Goal: Navigation & Orientation: Find specific page/section

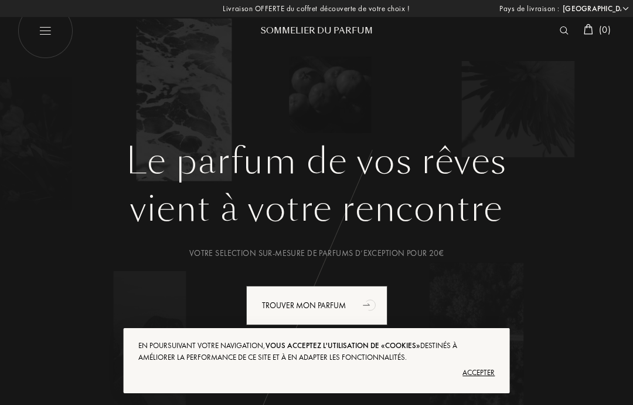
select select "FR"
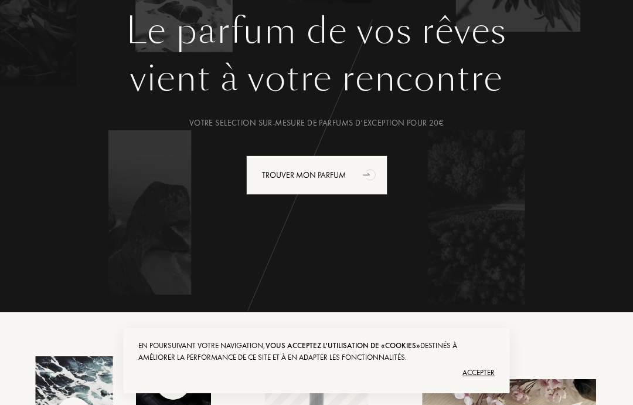
click at [494, 382] on div "Accepter" at bounding box center [316, 372] width 357 height 19
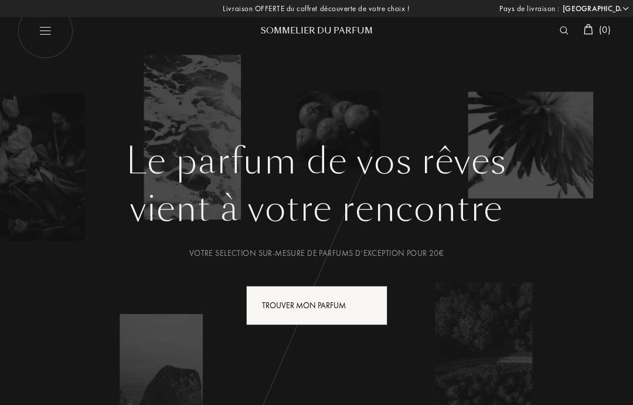
click at [36, 35] on img at bounding box center [46, 31] width 56 height 56
select select "FR"
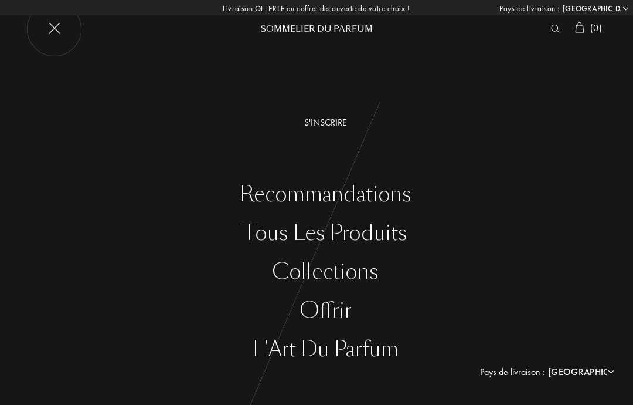
click at [394, 234] on div "Tous les produits" at bounding box center [326, 233] width 616 height 24
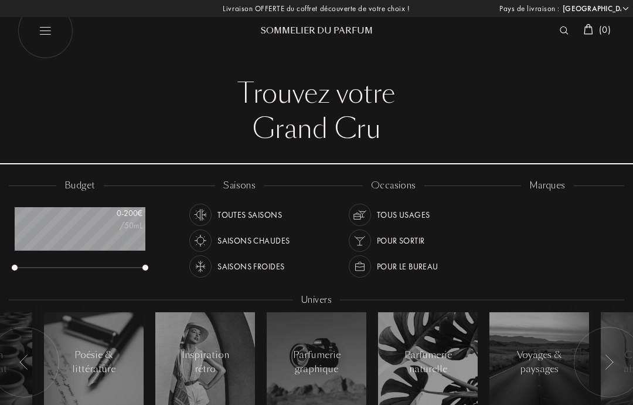
select select "FR"
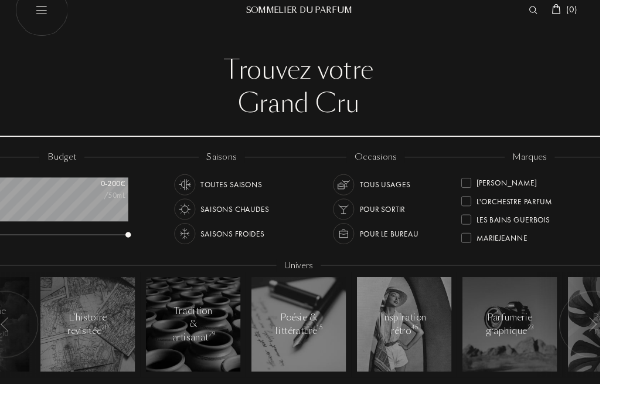
scroll to position [249, 0]
click at [491, 187] on div at bounding box center [492, 192] width 11 height 11
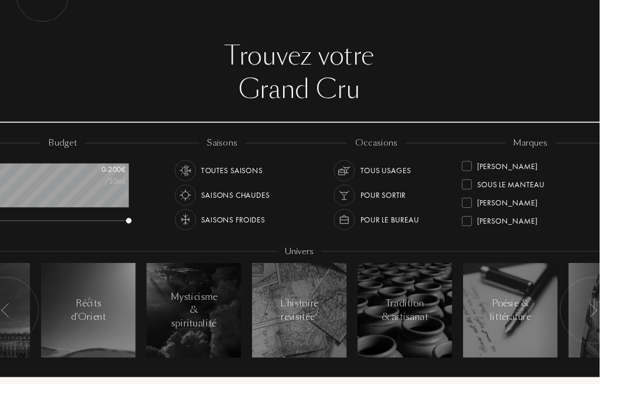
scroll to position [0, 1]
